Goal: Task Accomplishment & Management: Use online tool/utility

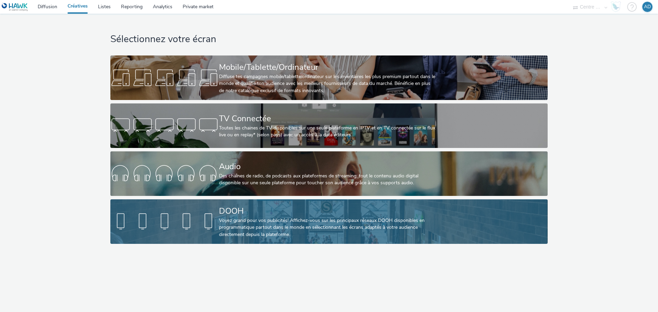
click at [213, 216] on div at bounding box center [164, 222] width 109 height 22
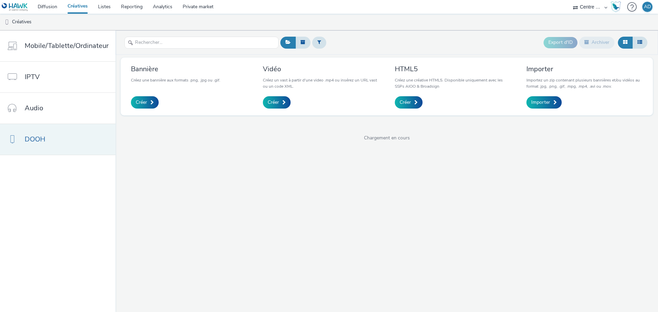
click at [44, 129] on link "DOOH" at bounding box center [57, 139] width 115 height 31
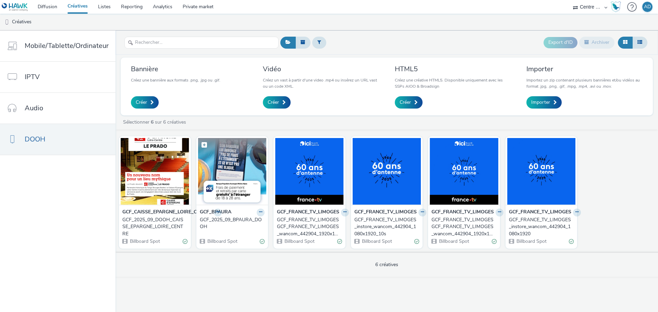
click at [230, 163] on img at bounding box center [232, 171] width 68 height 67
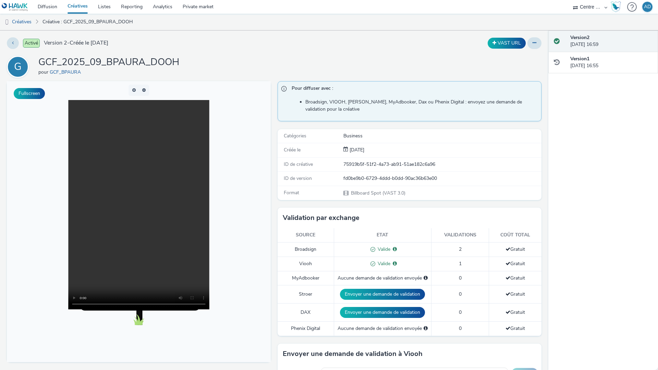
click at [209, 309] on video at bounding box center [138, 204] width 141 height 209
click at [209, 126] on video at bounding box center [138, 204] width 141 height 209
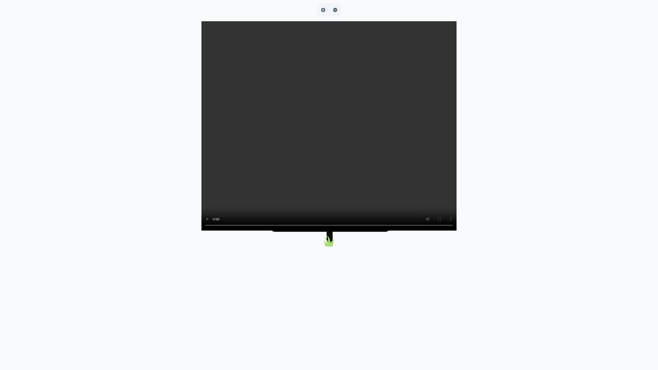
click at [201, 199] on video at bounding box center [328, 125] width 255 height 209
click at [457, 90] on video at bounding box center [328, 125] width 255 height 209
click at [457, 95] on video at bounding box center [328, 125] width 255 height 209
click at [201, 230] on video at bounding box center [328, 125] width 255 height 209
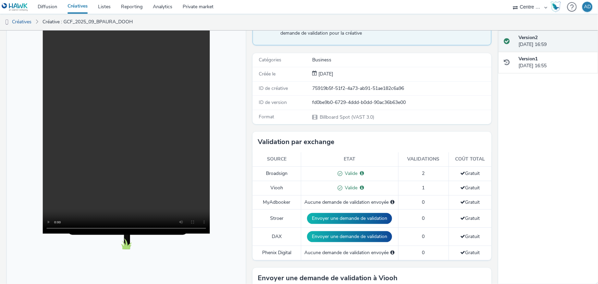
scroll to position [76, 0]
